Goal: Information Seeking & Learning: Understand process/instructions

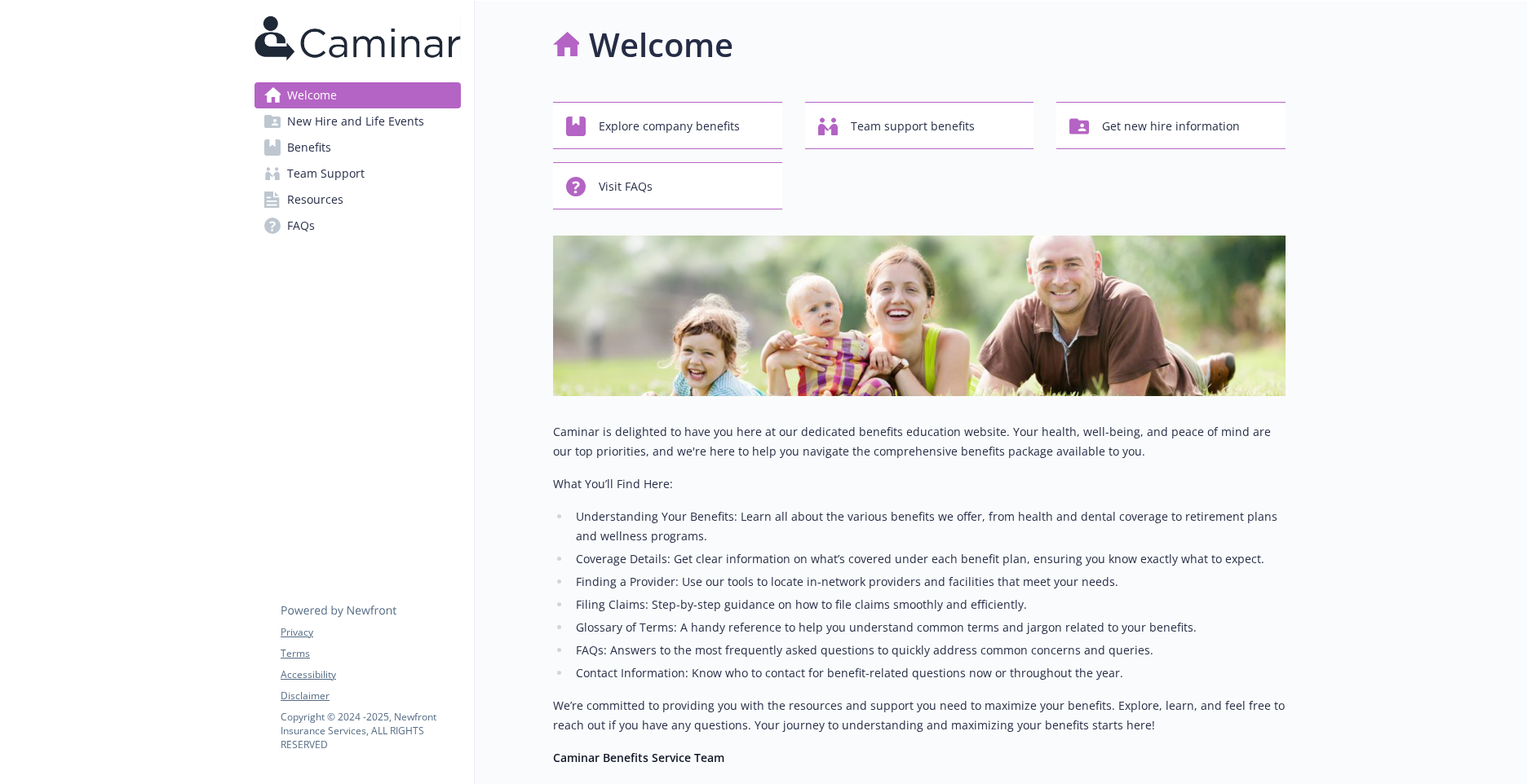
click at [354, 138] on link "Benefits" at bounding box center [357, 148] width 206 height 26
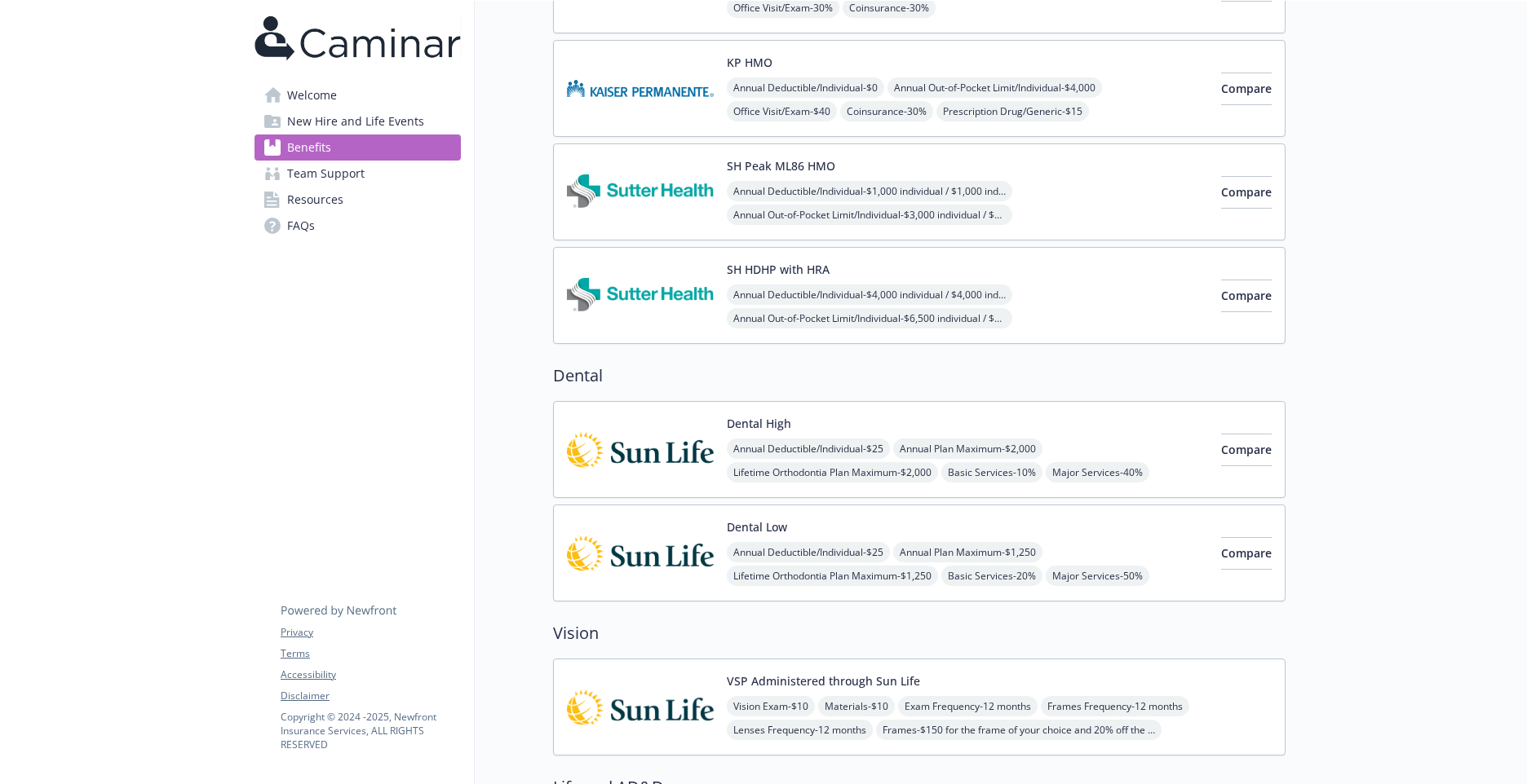
scroll to position [326, 0]
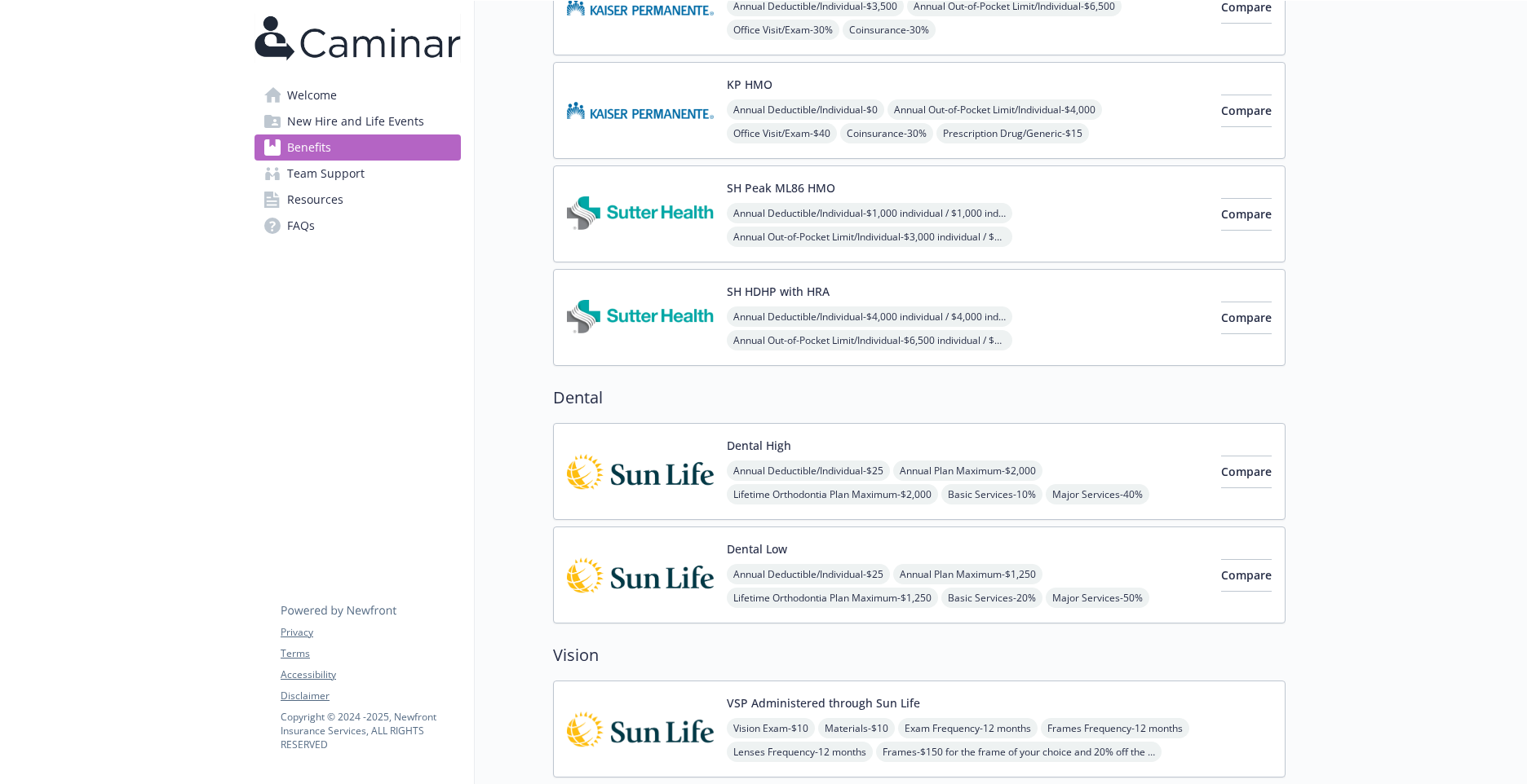
click at [397, 120] on span "New Hire and Life Events" at bounding box center [355, 121] width 137 height 26
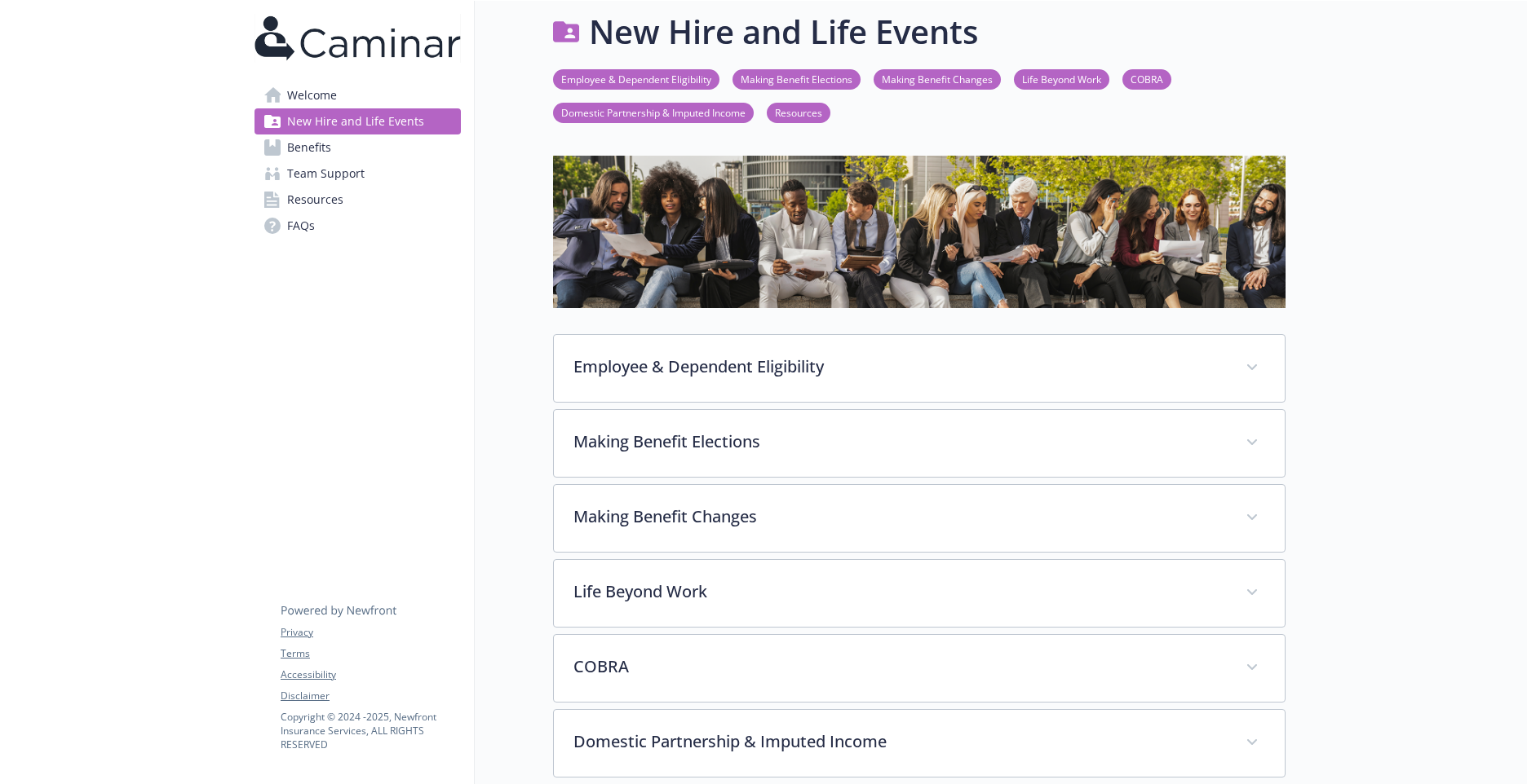
scroll to position [326, 0]
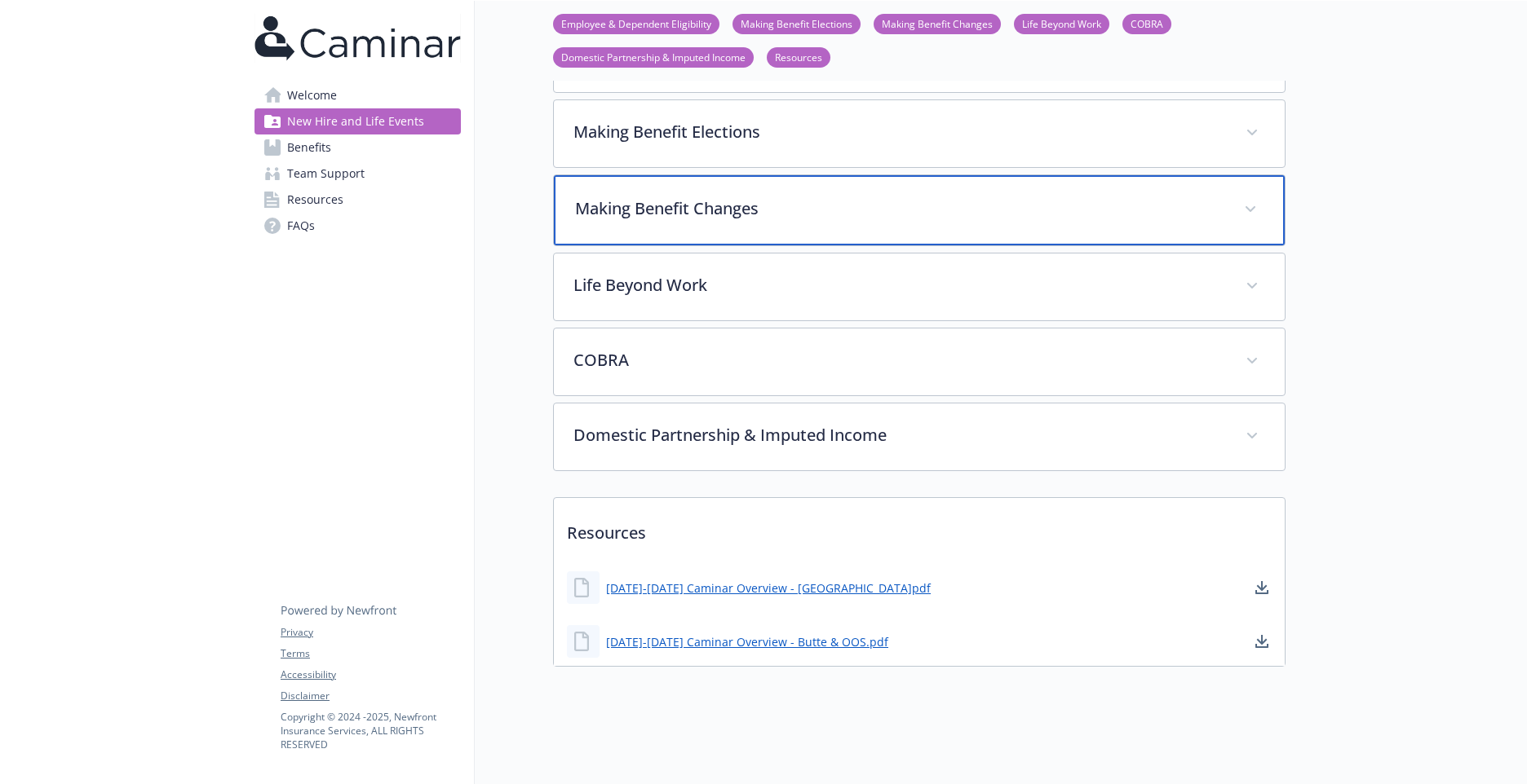
click at [927, 224] on div "Making Benefit Changes" at bounding box center [919, 209] width 731 height 70
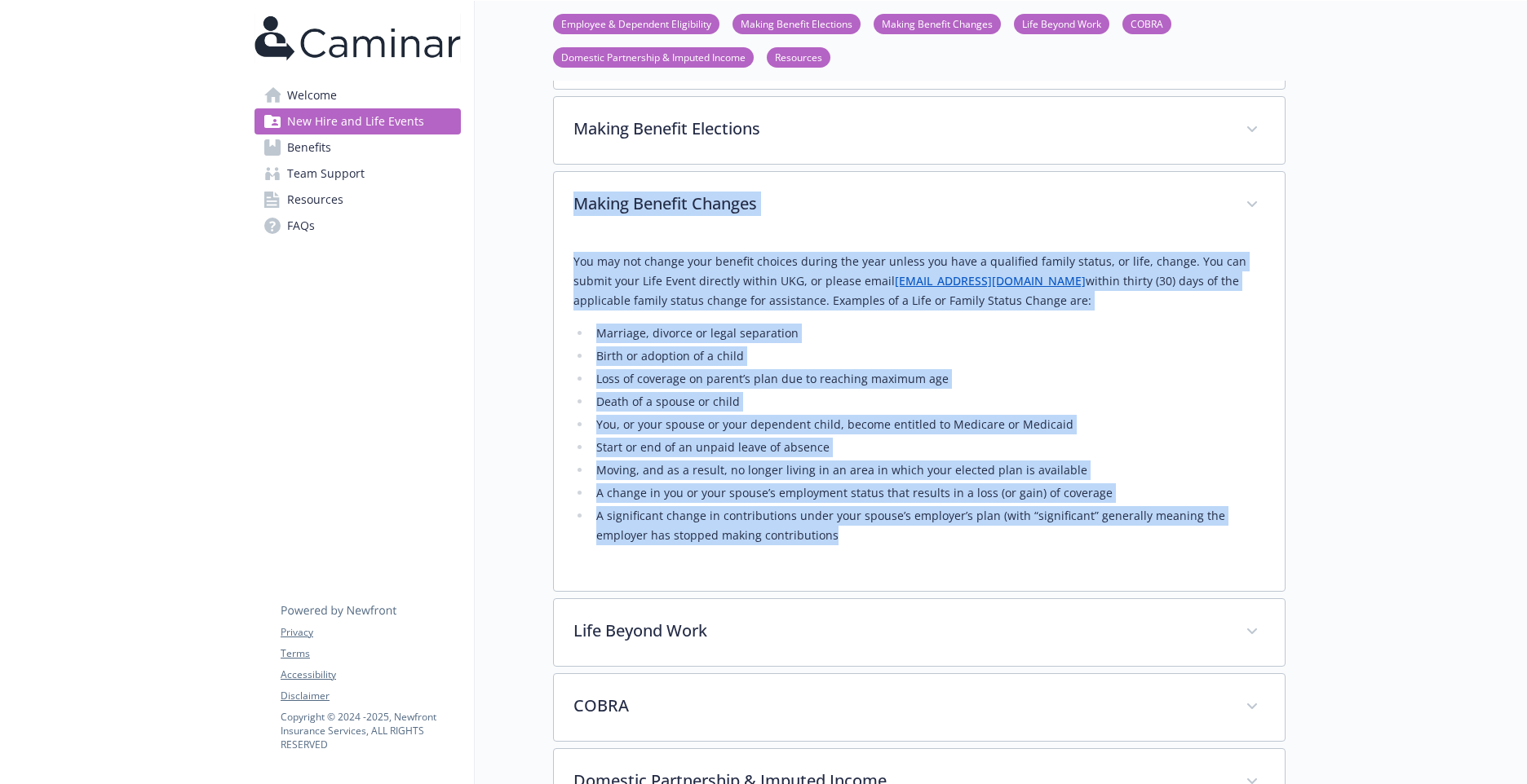
drag, startPoint x: 802, startPoint y: 542, endPoint x: 567, endPoint y: 209, distance: 407.6
click at [567, 209] on div "Making Benefit Changes You may not change your benefit choices during the year …" at bounding box center [919, 382] width 733 height 421
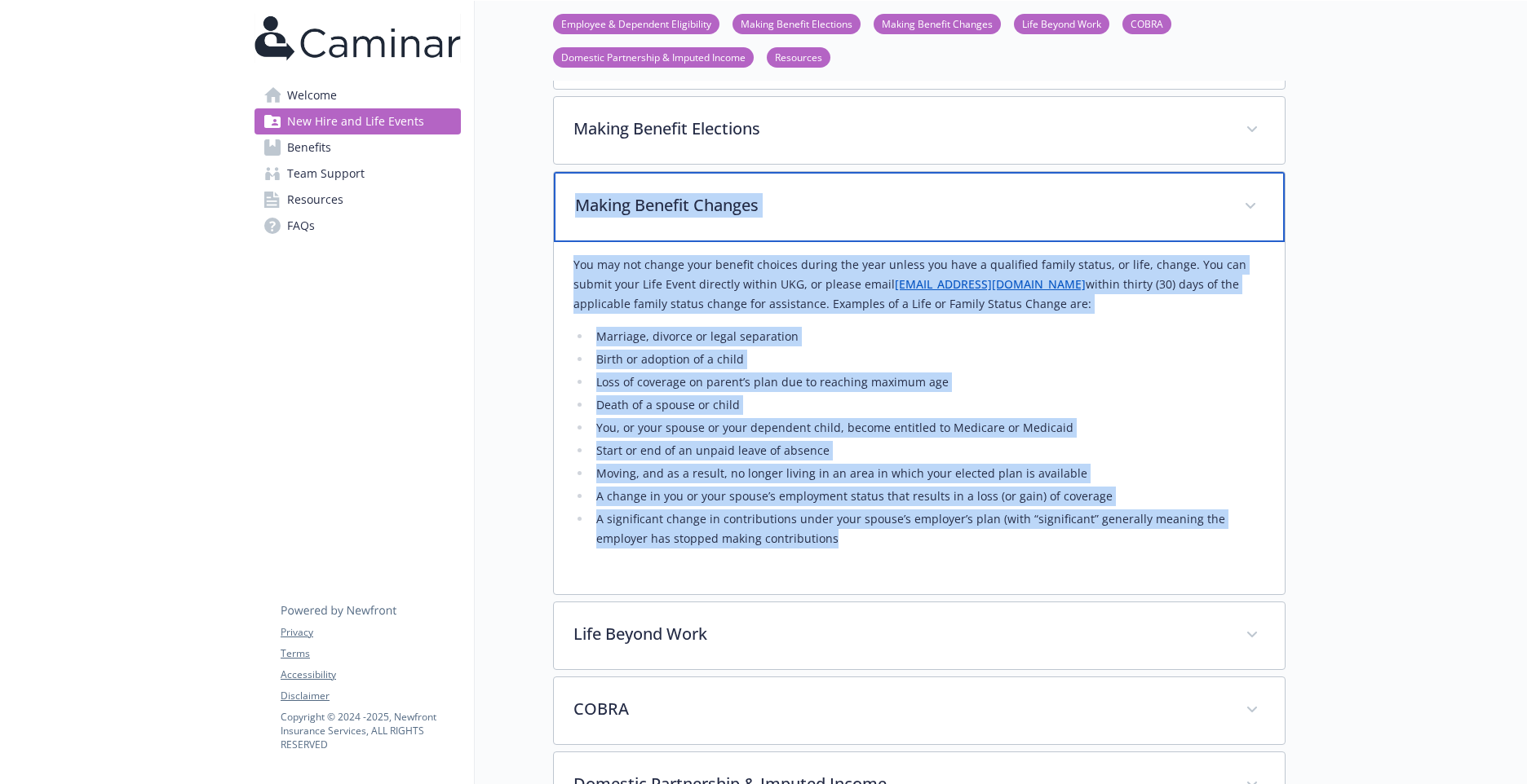
drag, startPoint x: 567, startPoint y: 209, endPoint x: 663, endPoint y: 198, distance: 96.6
copy div "Loremi Dolorsi Ametcon Adi eli sed doeius temp incidid utlabor etdolo mag aliq …"
